Goal: Information Seeking & Learning: Find specific fact

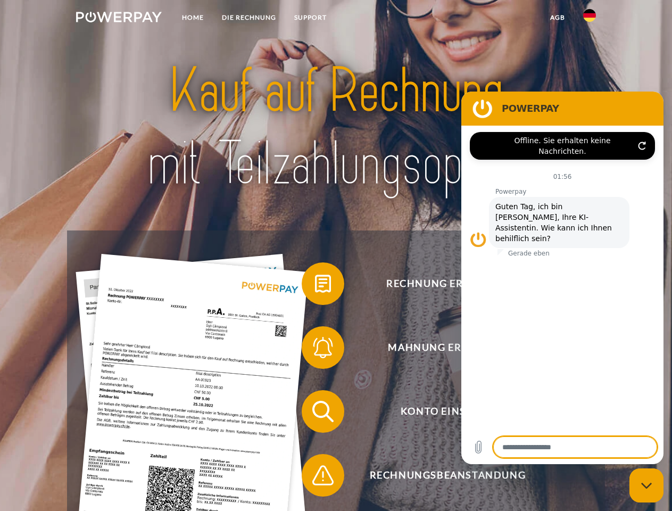
click at [119, 19] on img at bounding box center [119, 17] width 86 height 11
click at [590, 19] on img at bounding box center [589, 15] width 13 height 13
click at [557, 18] on link "agb" at bounding box center [557, 17] width 33 height 19
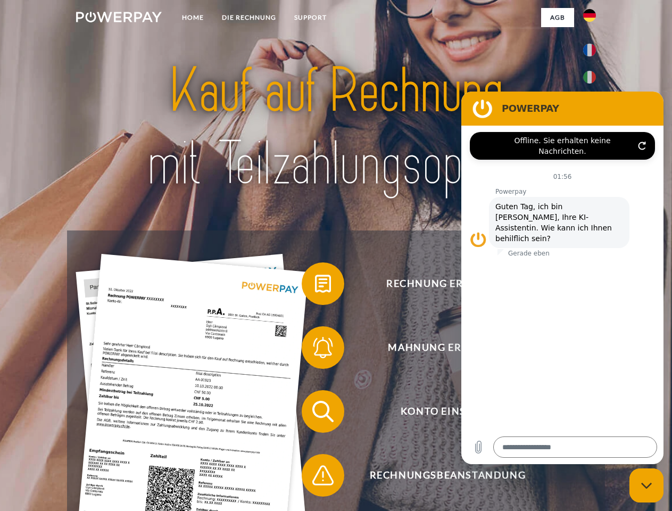
click at [315, 286] on span at bounding box center [307, 283] width 53 height 53
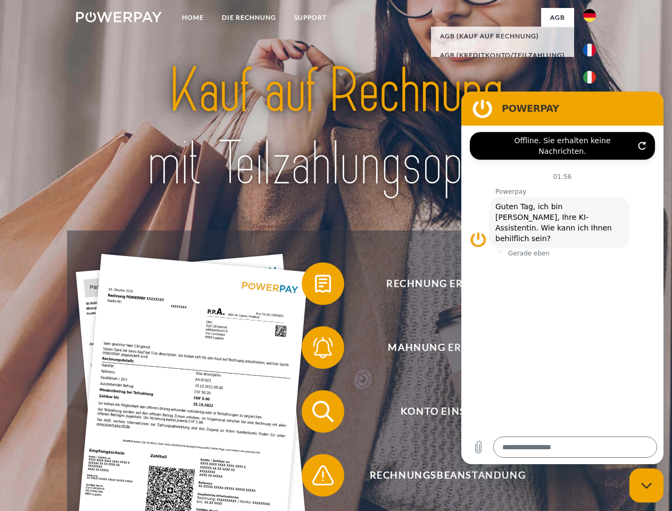
click at [315, 350] on span at bounding box center [307, 347] width 53 height 53
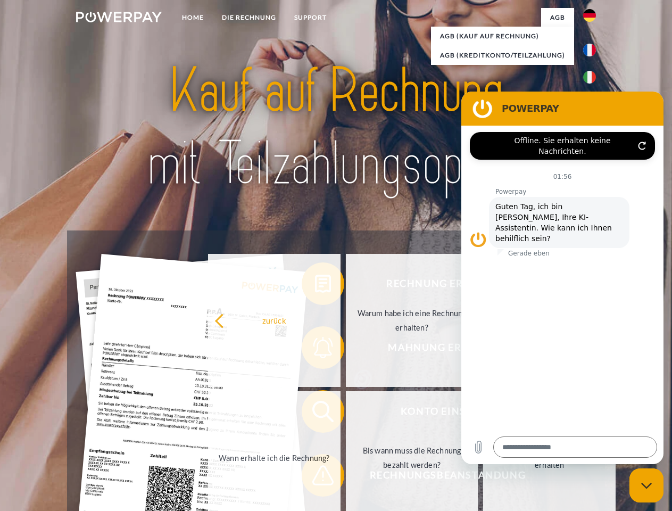
click at [346, 414] on link "Bis wann muss die Rechnung bezahlt werden?" at bounding box center [412, 457] width 133 height 133
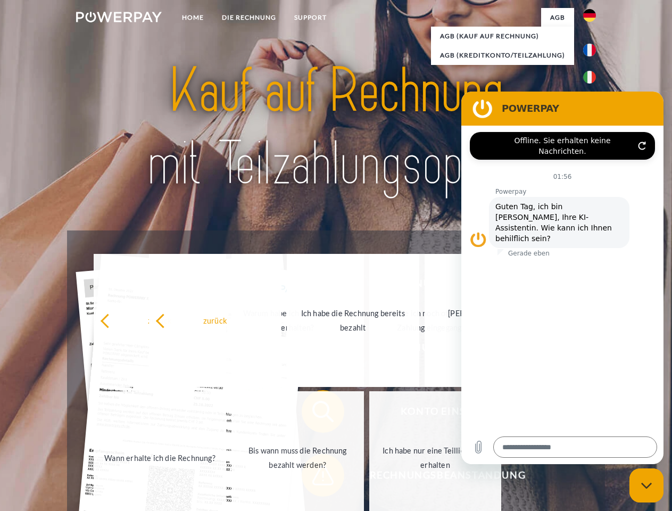
click at [315, 478] on span at bounding box center [307, 475] width 53 height 53
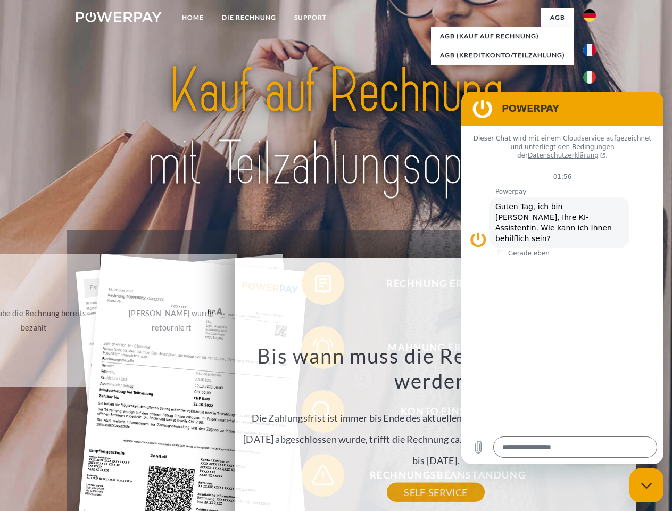
click at [647, 485] on icon "Messaging-Fenster schließen" at bounding box center [646, 485] width 11 height 7
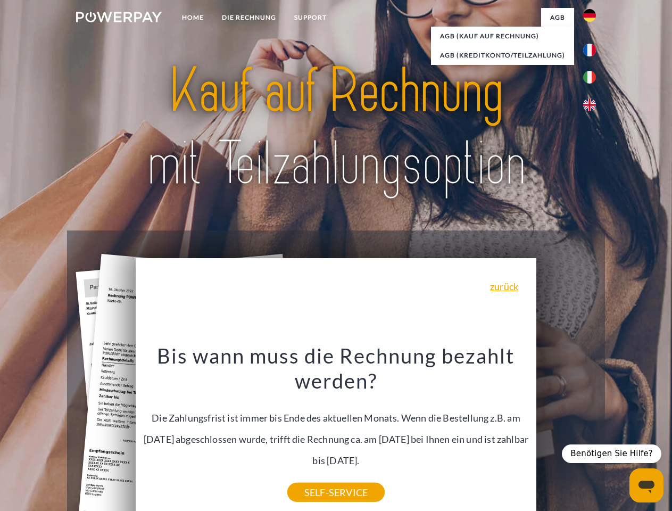
type textarea "*"
